Goal: Find specific page/section: Find specific page/section

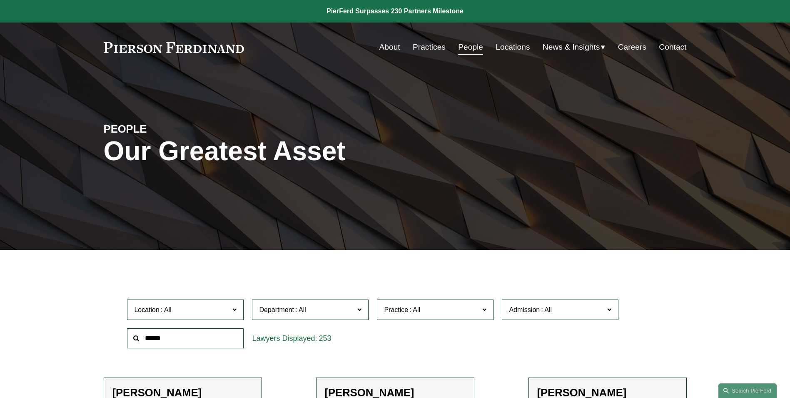
click at [180, 345] on input "text" at bounding box center [185, 338] width 117 height 20
type input "******"
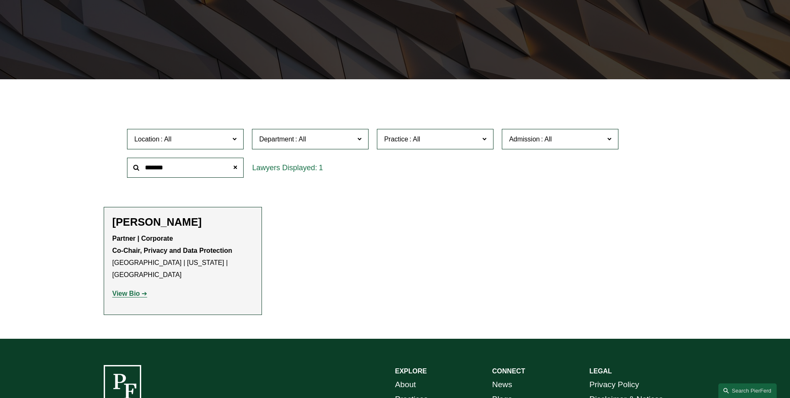
scroll to position [185, 0]
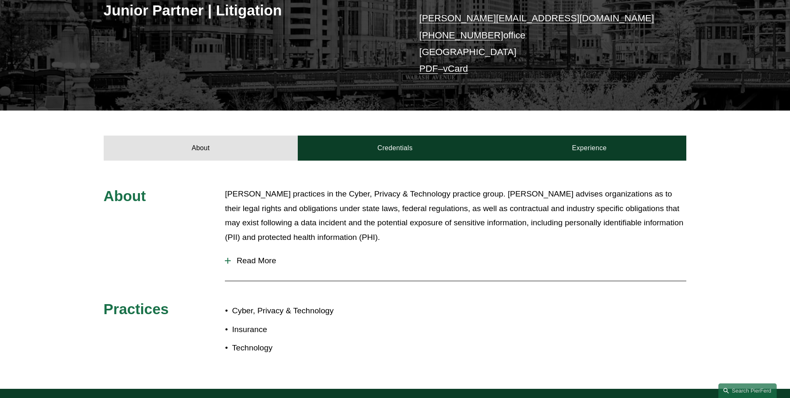
scroll to position [169, 0]
